Goal: Transaction & Acquisition: Purchase product/service

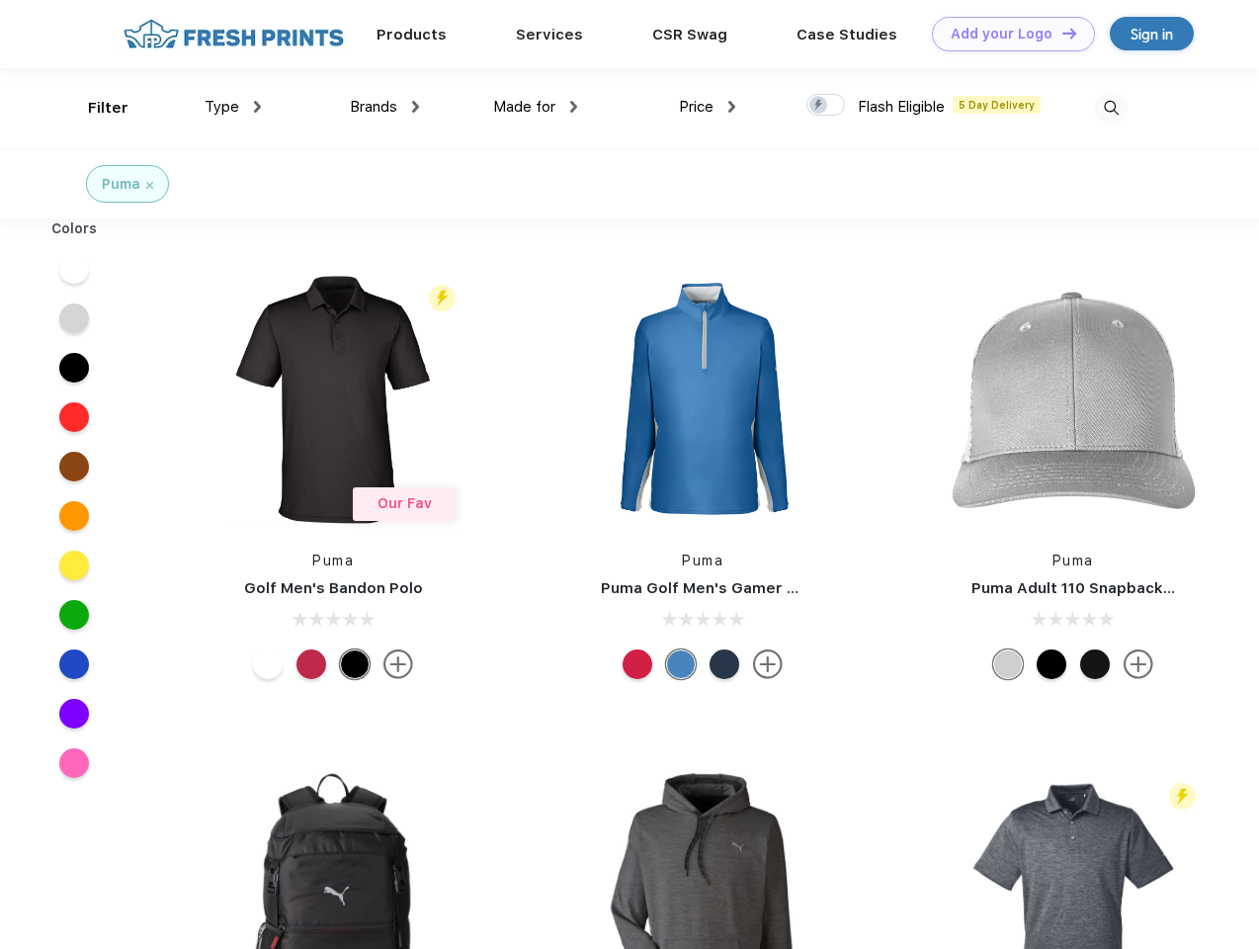
scroll to position [1, 0]
click at [1006, 34] on link "Add your Logo Design Tool" at bounding box center [1013, 34] width 163 height 35
click at [0, 0] on div "Design Tool" at bounding box center [0, 0] width 0 height 0
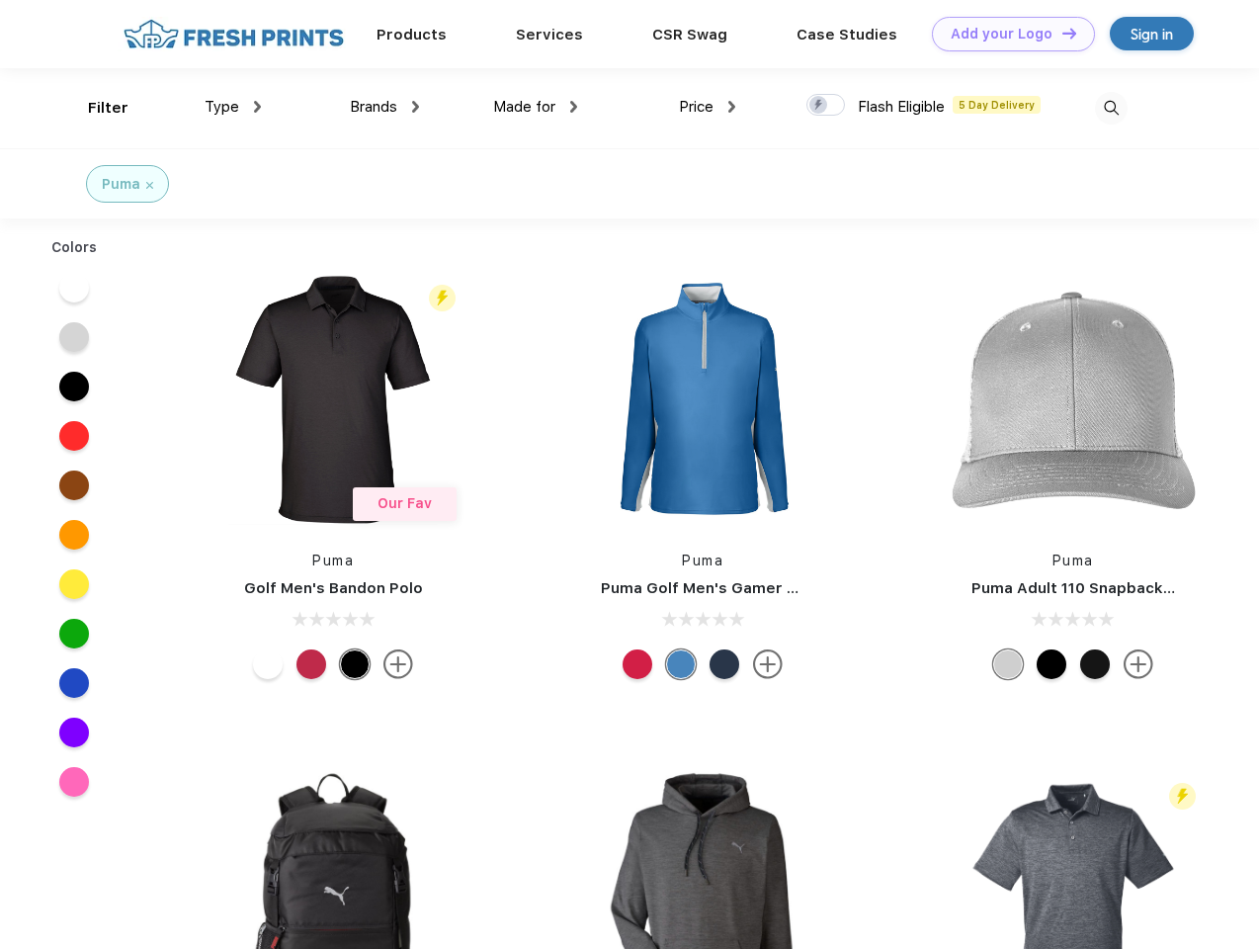
click at [1060, 33] on link "Add your Logo Design Tool" at bounding box center [1013, 34] width 163 height 35
click at [95, 108] on div "Filter" at bounding box center [108, 108] width 41 height 23
click at [233, 107] on span "Type" at bounding box center [222, 107] width 35 height 18
click at [384, 107] on span "Brands" at bounding box center [373, 107] width 47 height 18
click at [536, 107] on span "Made for" at bounding box center [524, 107] width 62 height 18
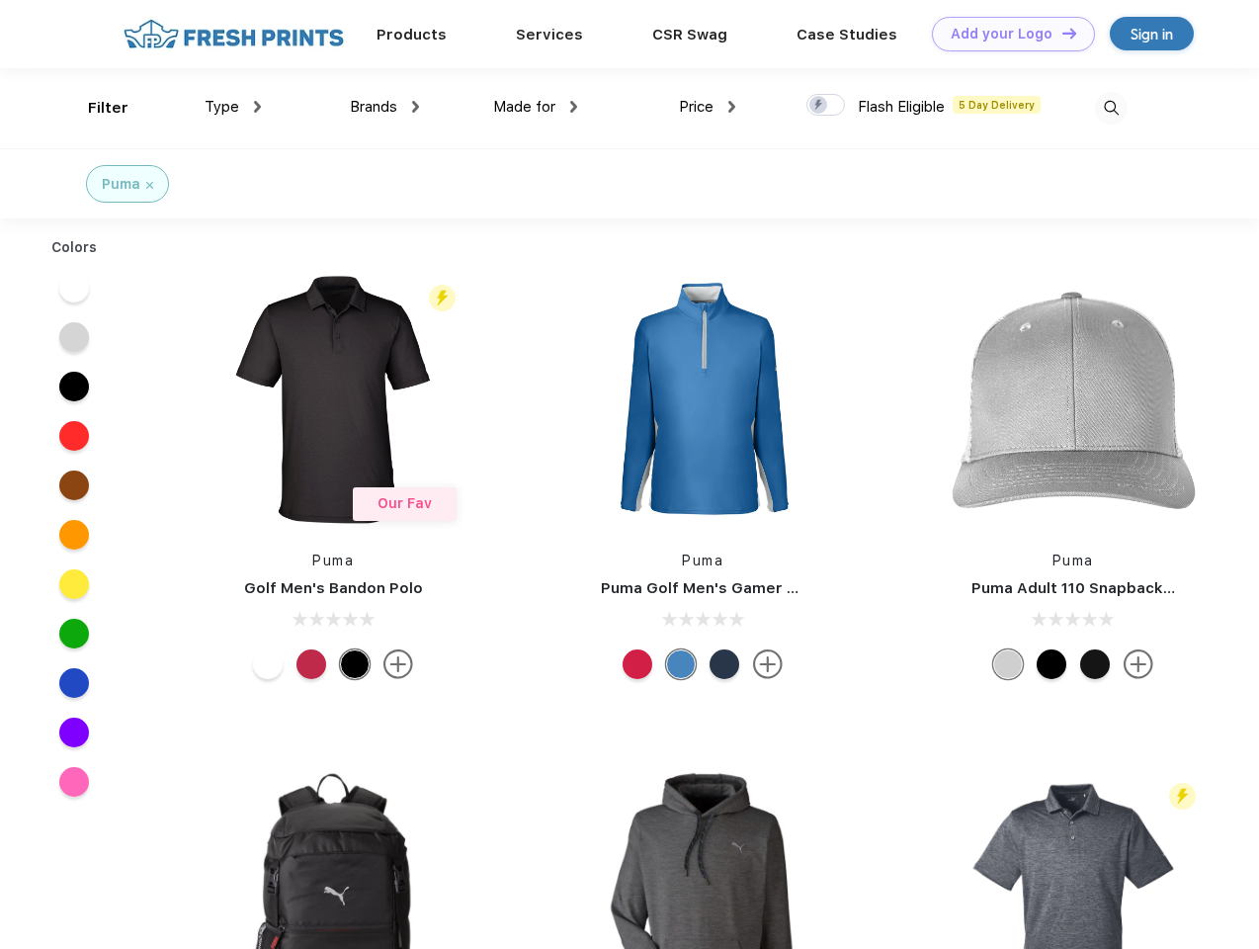
click at [707, 107] on span "Price" at bounding box center [696, 107] width 35 height 18
click at [826, 106] on div at bounding box center [825, 105] width 39 height 22
click at [819, 106] on input "checkbox" at bounding box center [812, 99] width 13 height 13
click at [1111, 108] on img at bounding box center [1111, 108] width 33 height 33
